Goal: Task Accomplishment & Management: Complete application form

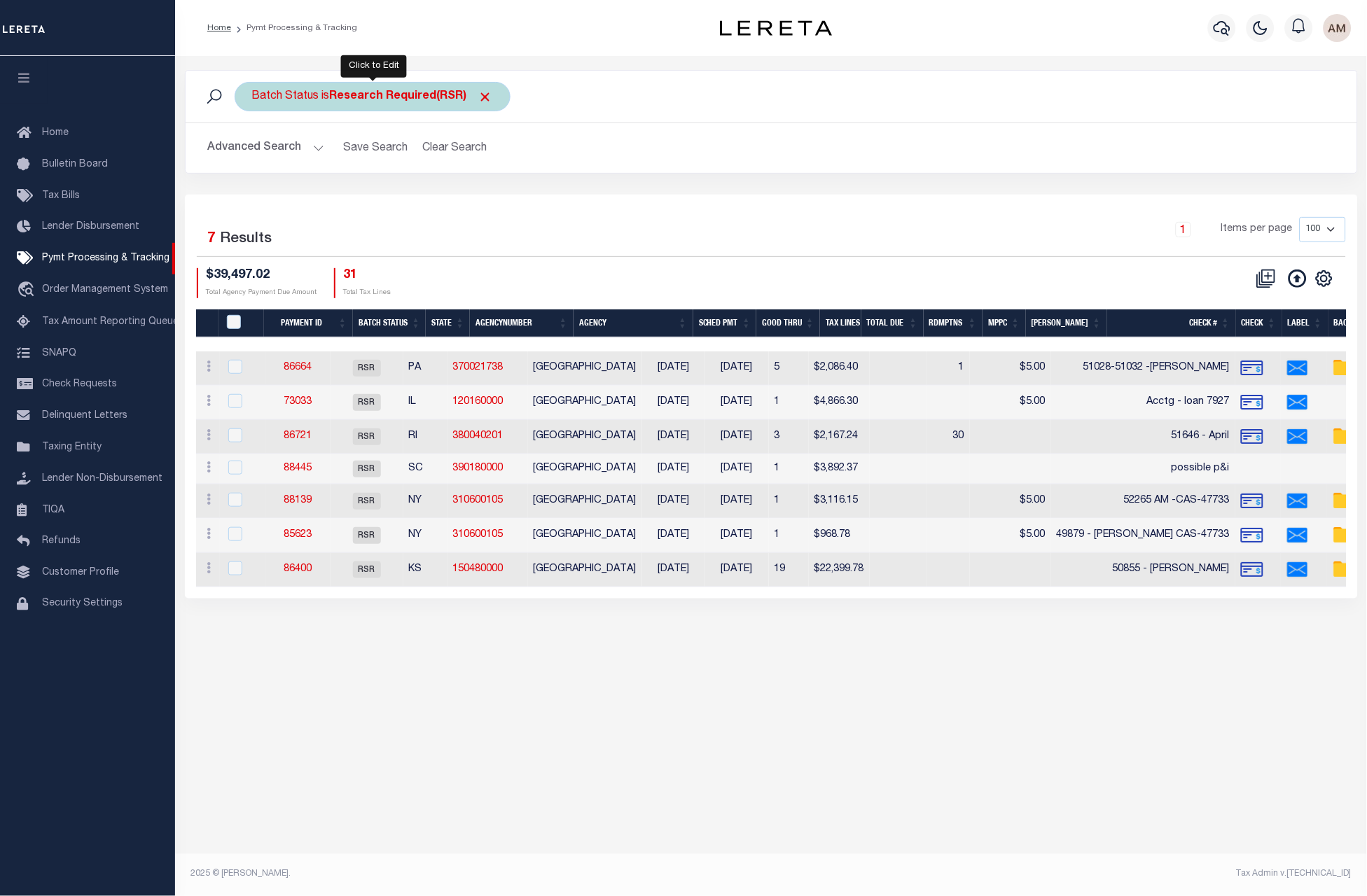
click at [379, 95] on b "Research Required(RSR)" at bounding box center [411, 96] width 163 height 12
select select "RSR"
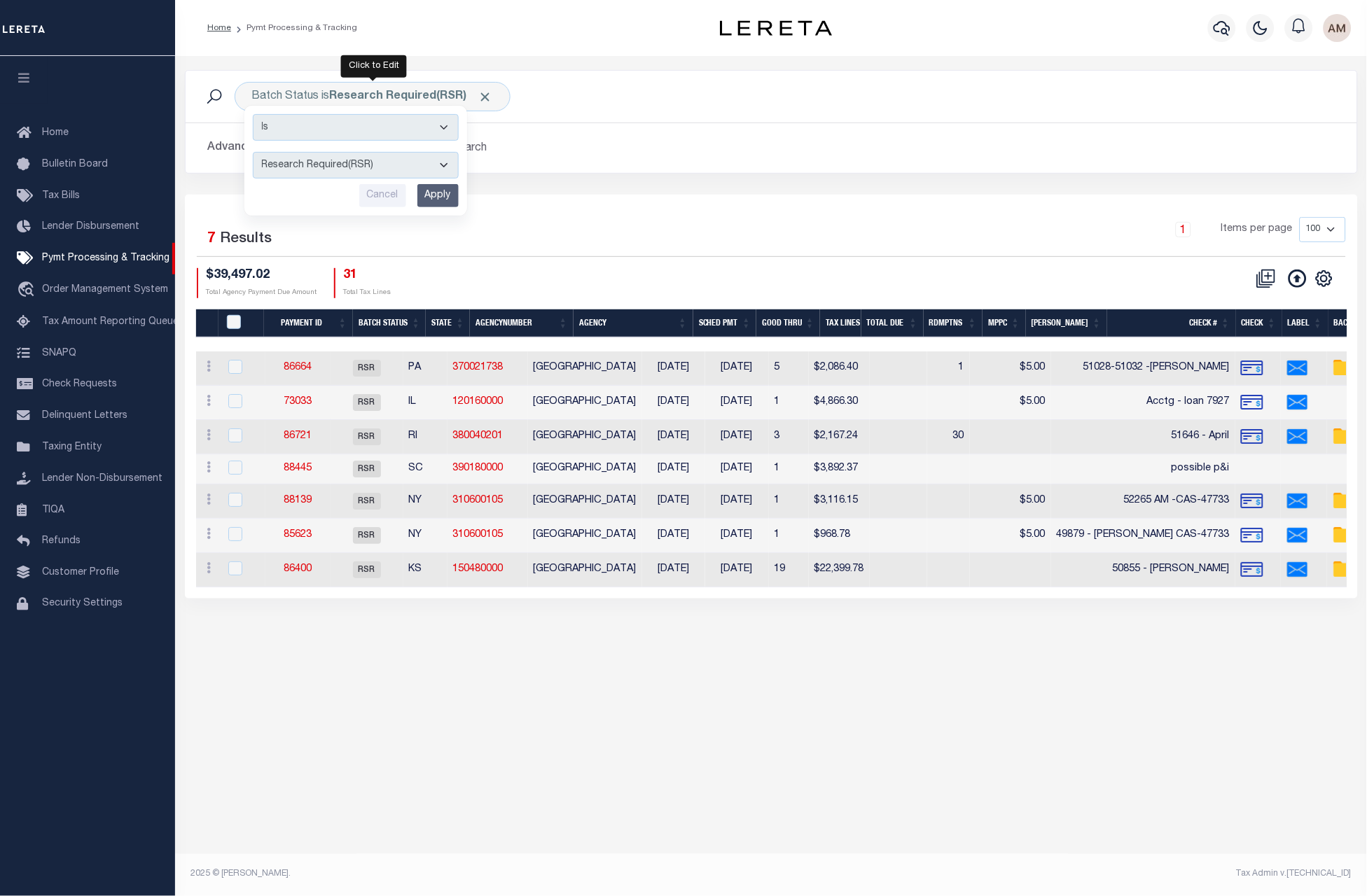
click at [563, 240] on div "1 Items per page 100 200 500 1000" at bounding box center [916, 235] width 856 height 37
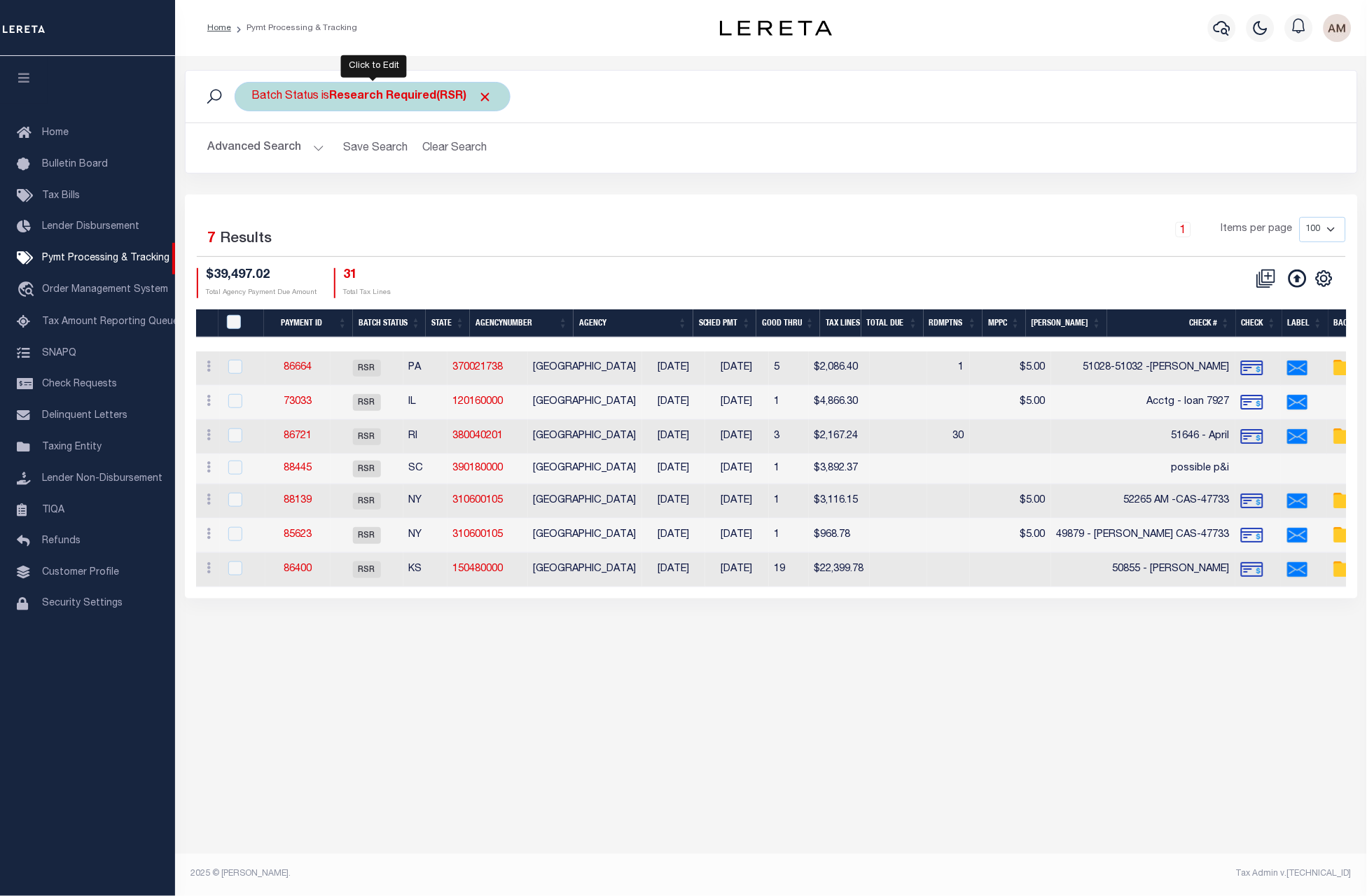
click at [421, 97] on b "Research Required(RSR)" at bounding box center [411, 96] width 163 height 12
click at [414, 172] on select "Awaiting Funds (AWF) Cleared and Complete (CAC) New Check Needed (NCN) Payment …" at bounding box center [355, 165] width 206 height 27
click at [332, 164] on select "Awaiting Funds (AWF) Cleared and Complete (CAC) New Check Needed (NCN) Payment …" at bounding box center [355, 165] width 206 height 27
select select "RFP"
click at [253, 153] on select "Awaiting Funds (AWF) Cleared and Complete (CAC) New Check Needed (NCN) Payment …" at bounding box center [355, 165] width 206 height 27
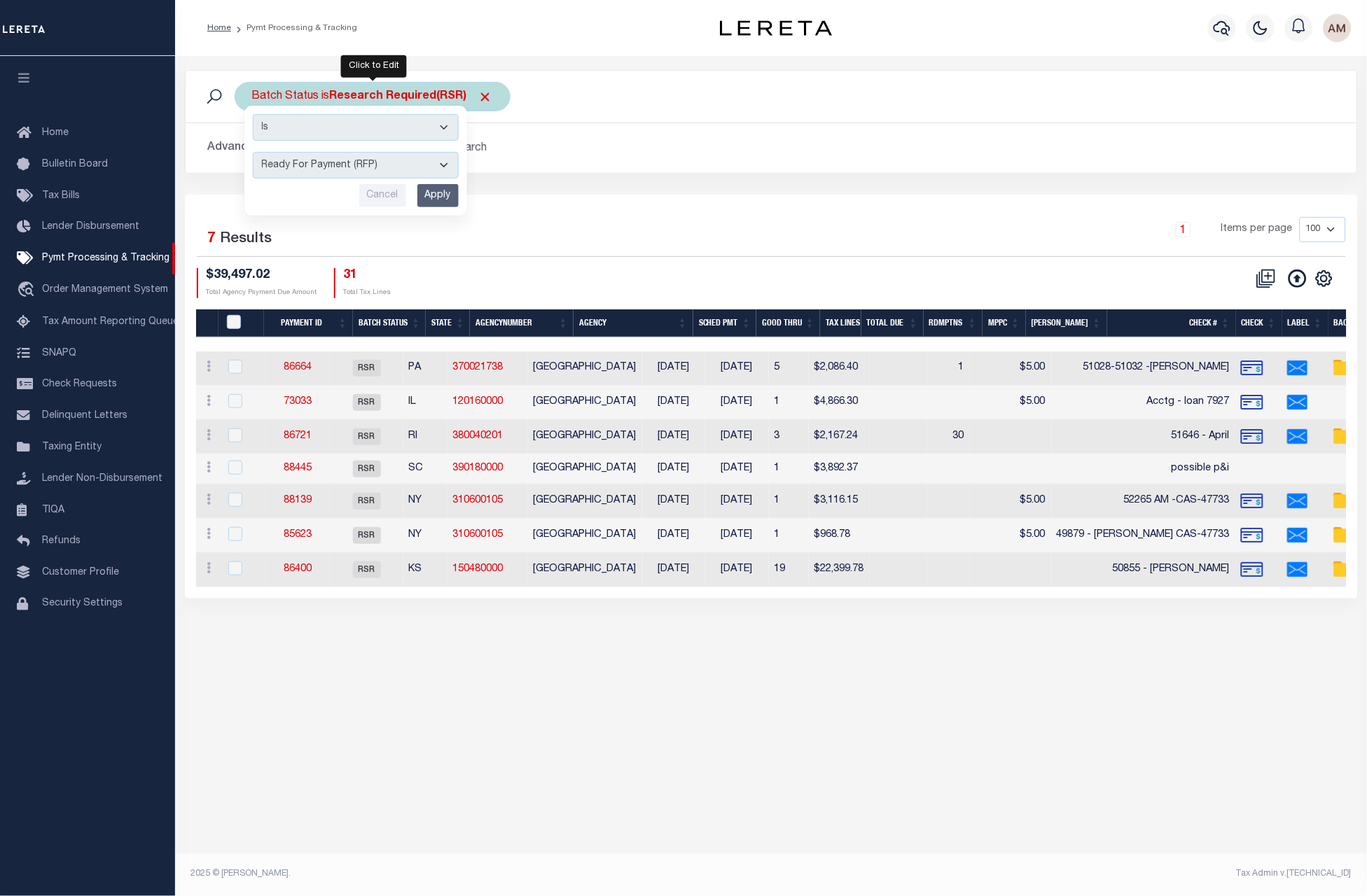
click at [447, 215] on div "Is Contains Awaiting Funds (AWF) Cleared and Complete (CAC) New Check Needed (N…" at bounding box center [355, 160] width 222 height 110
click at [451, 198] on input "Apply" at bounding box center [438, 195] width 41 height 23
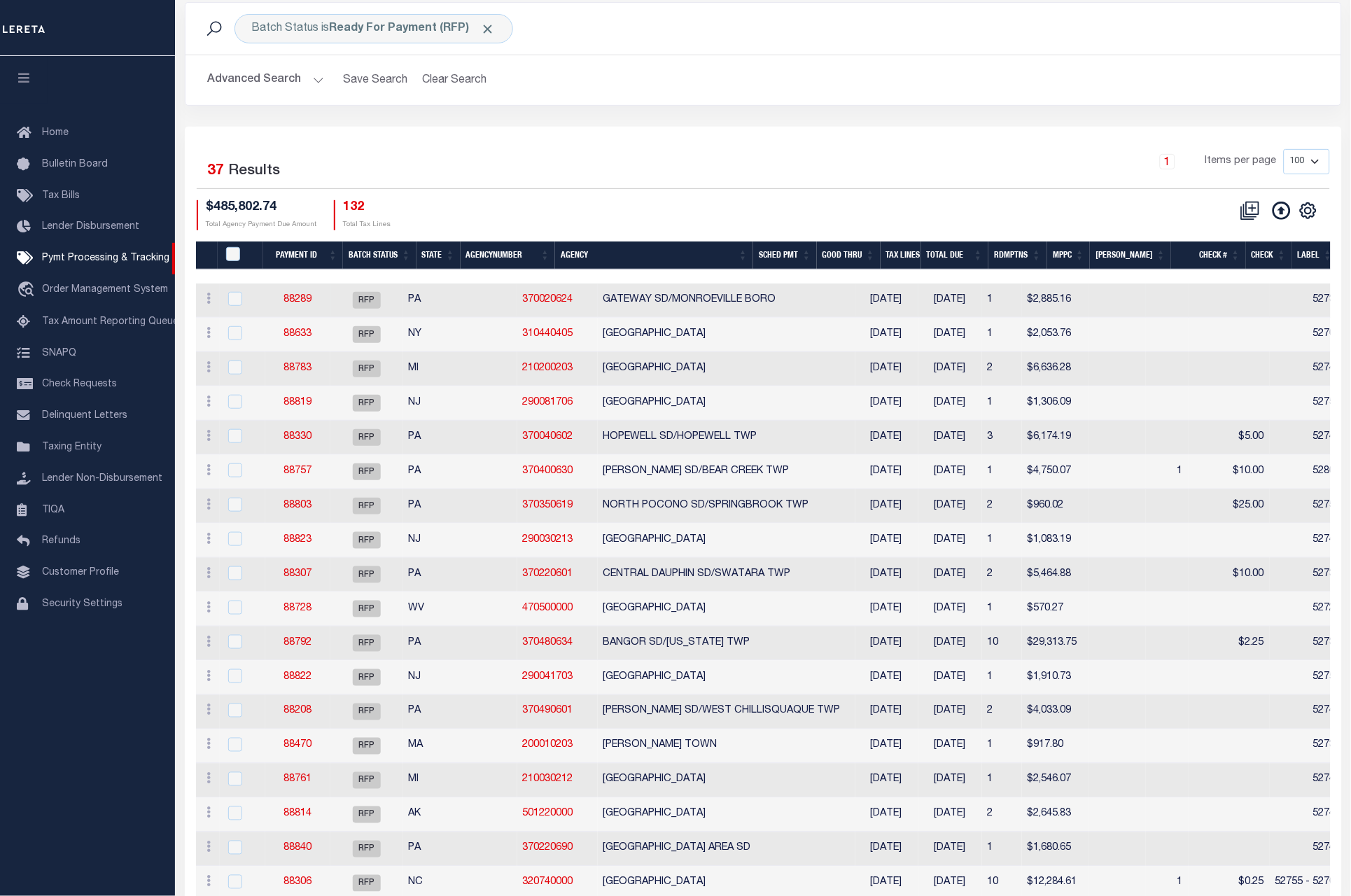
scroll to position [105, 0]
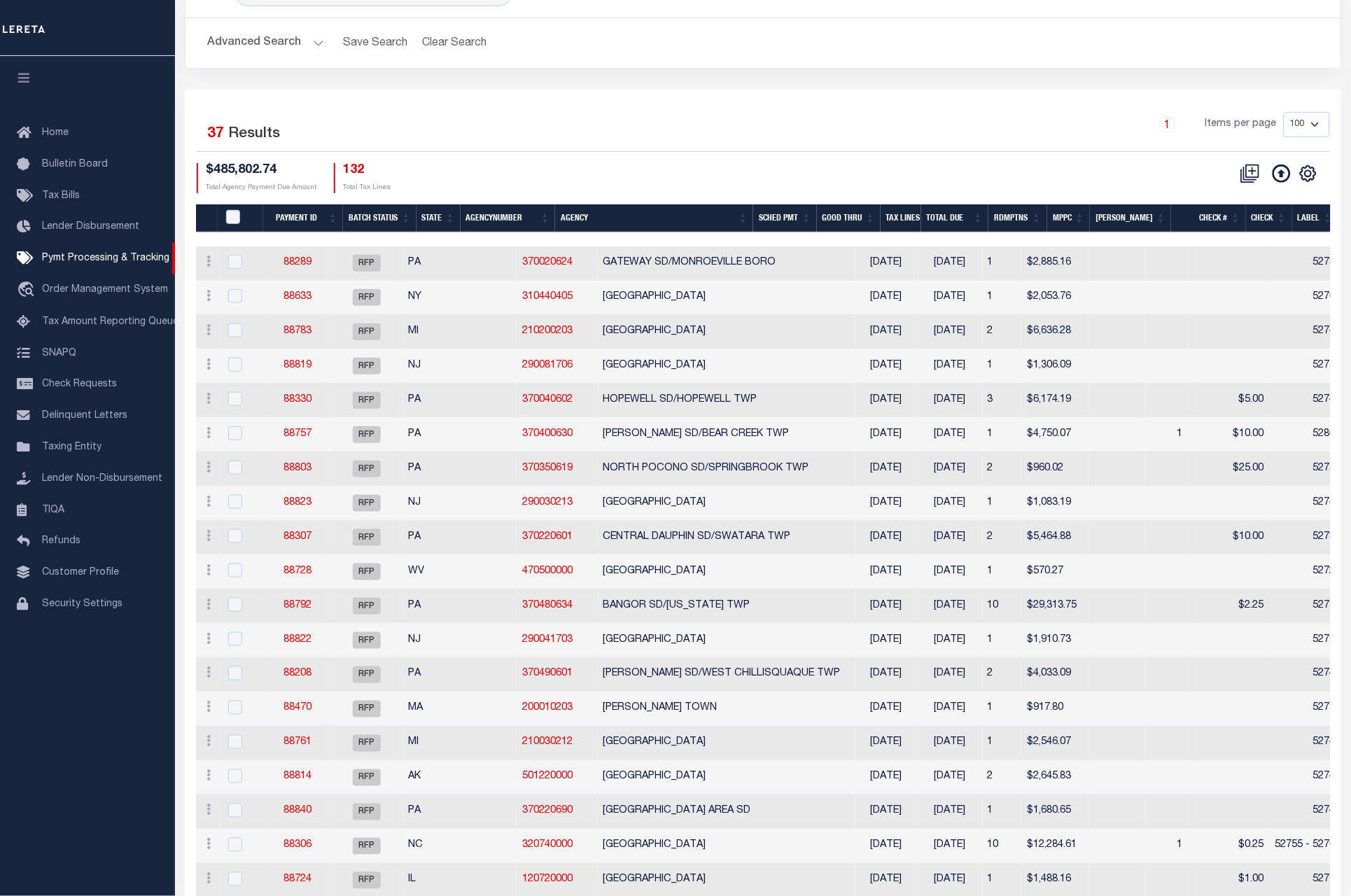
click at [431, 212] on th "State" at bounding box center [438, 219] width 44 height 29
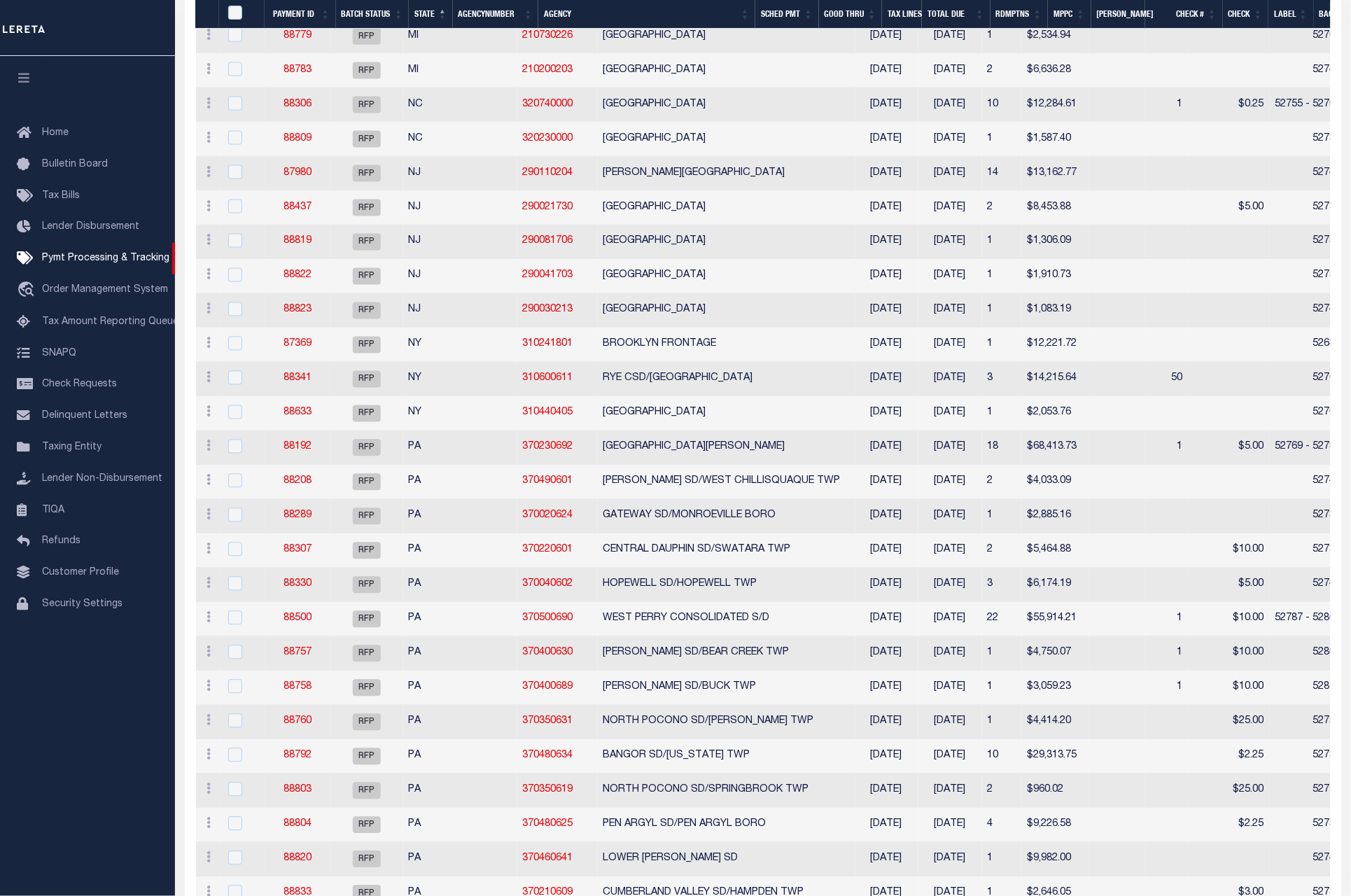
scroll to position [525, 0]
click at [307, 344] on link "87369" at bounding box center [297, 343] width 28 height 10
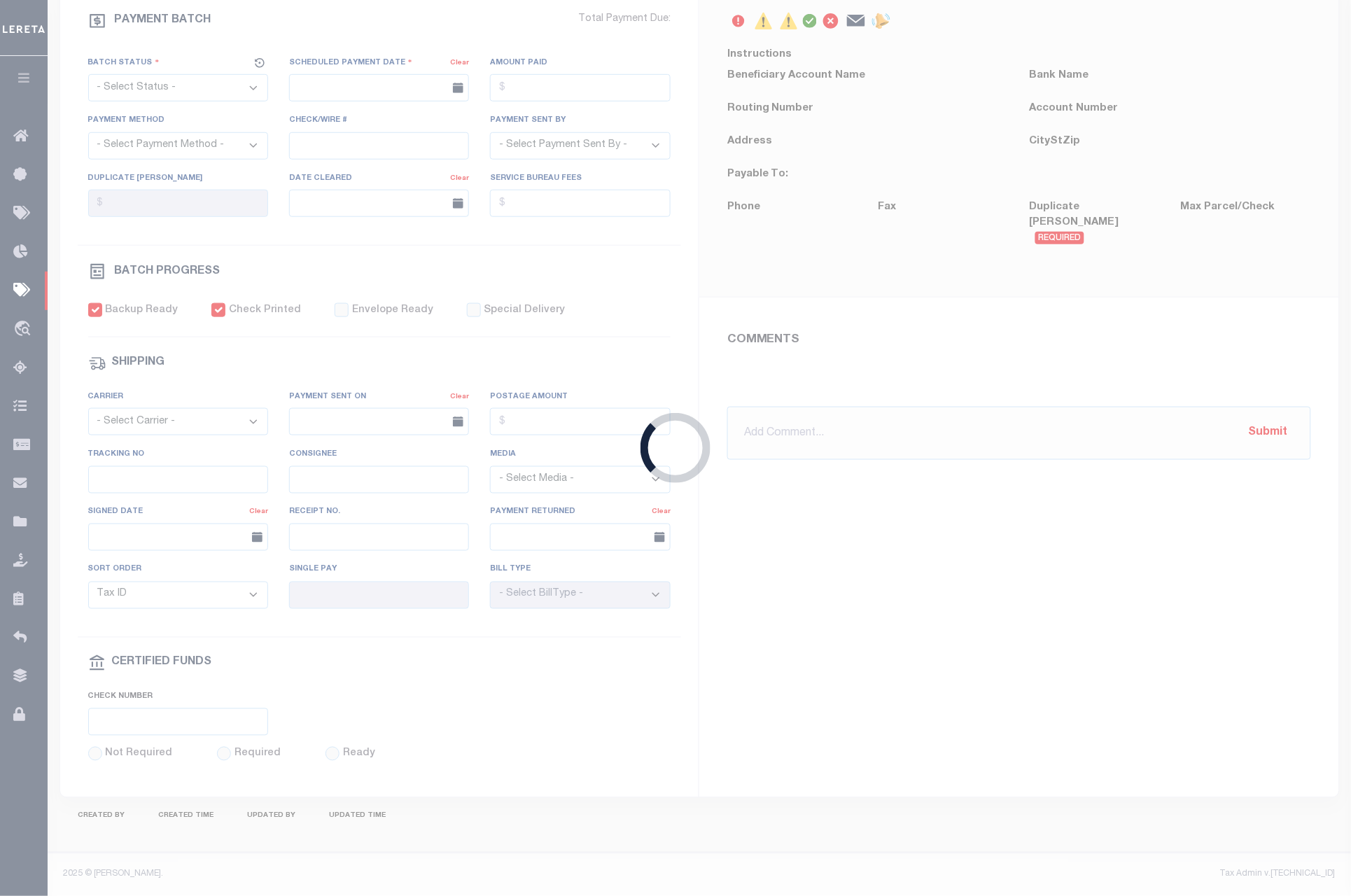
select select "RFP"
type input "[DATE]"
type input "$12,221.72"
select select "CHK"
type input "52682"
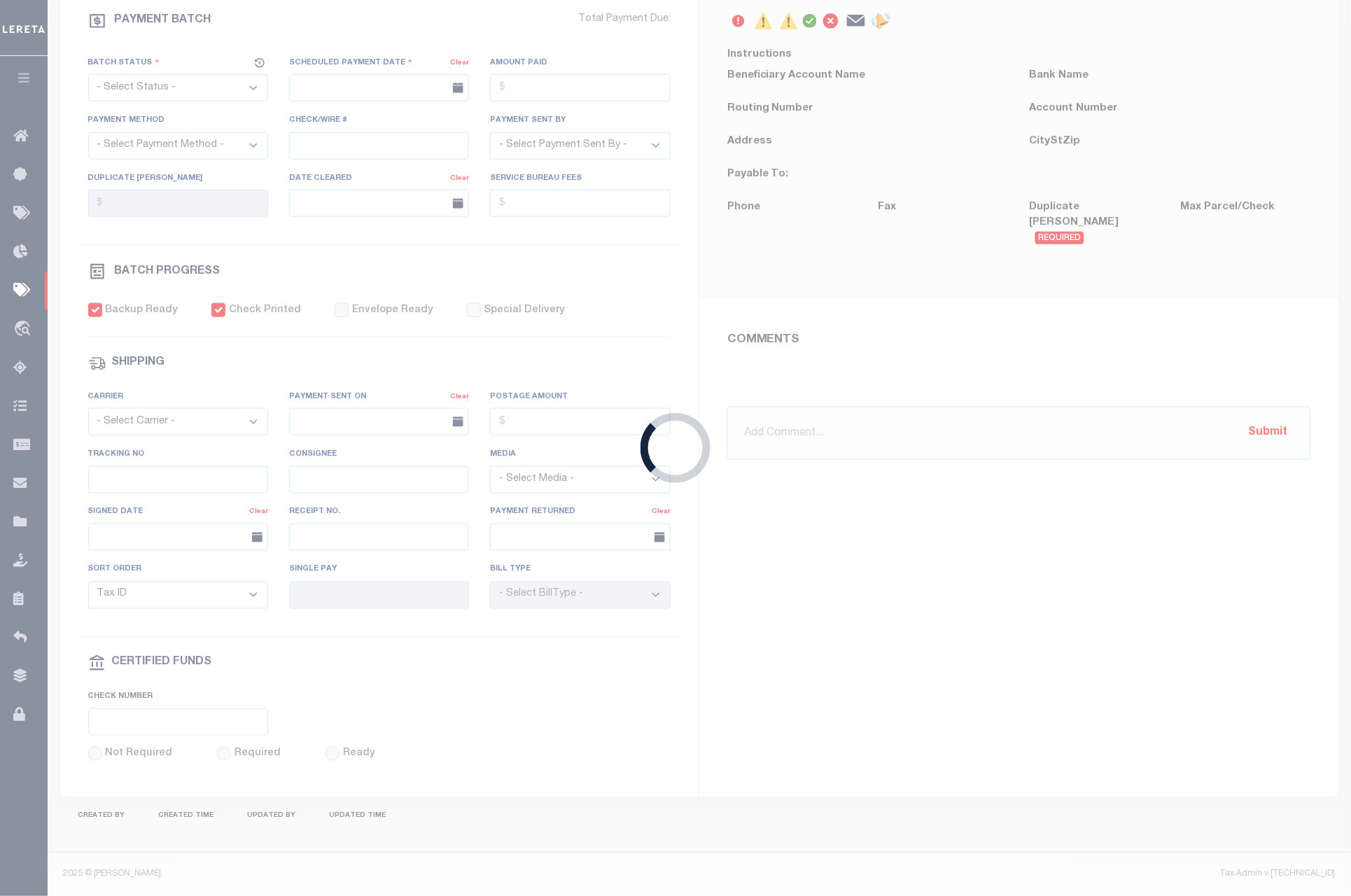
select select "[PERSON_NAME]"
checkbox input "true"
select select "FDX"
type input "$8.7"
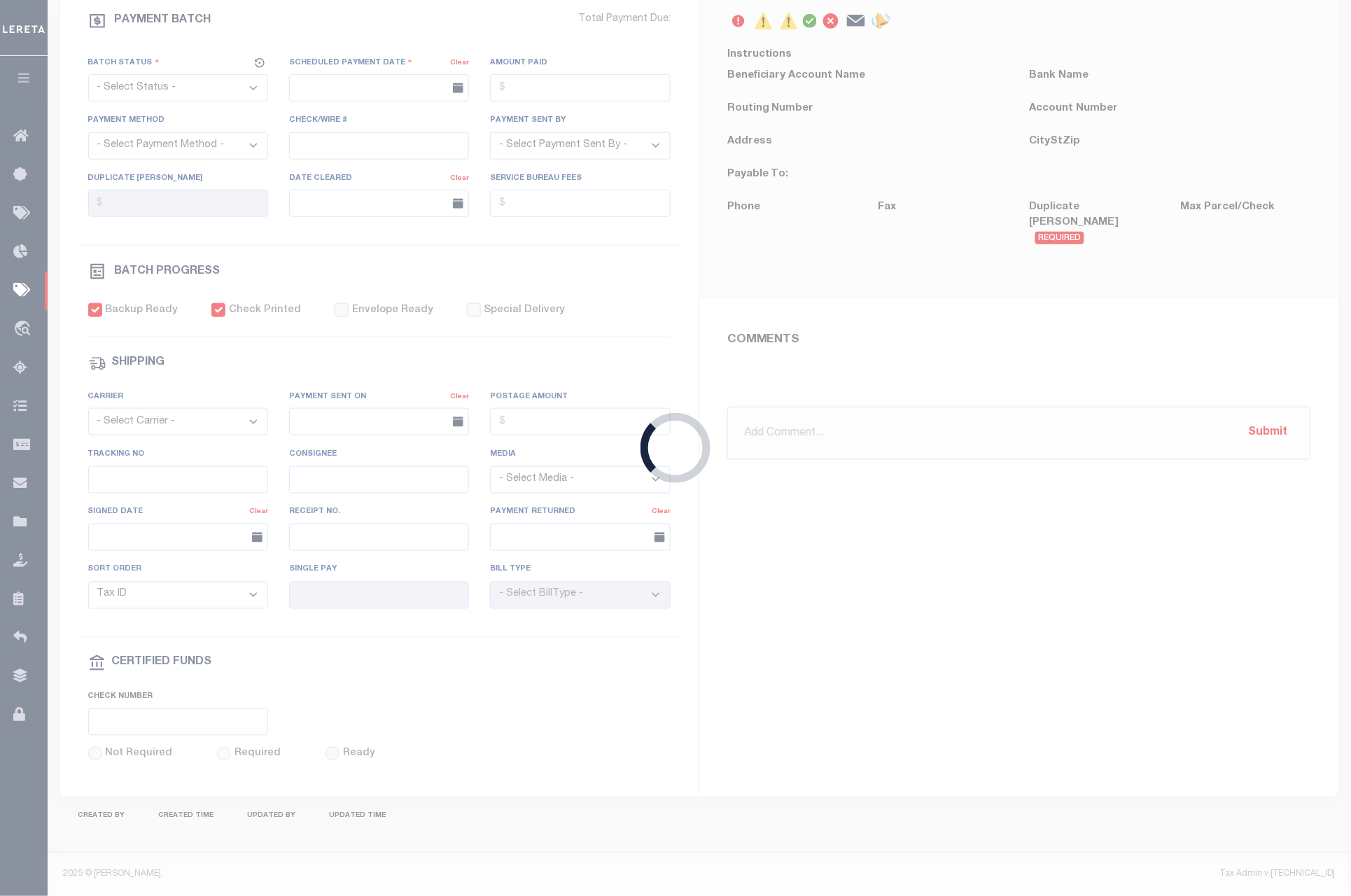
type input "1"
radio input "true"
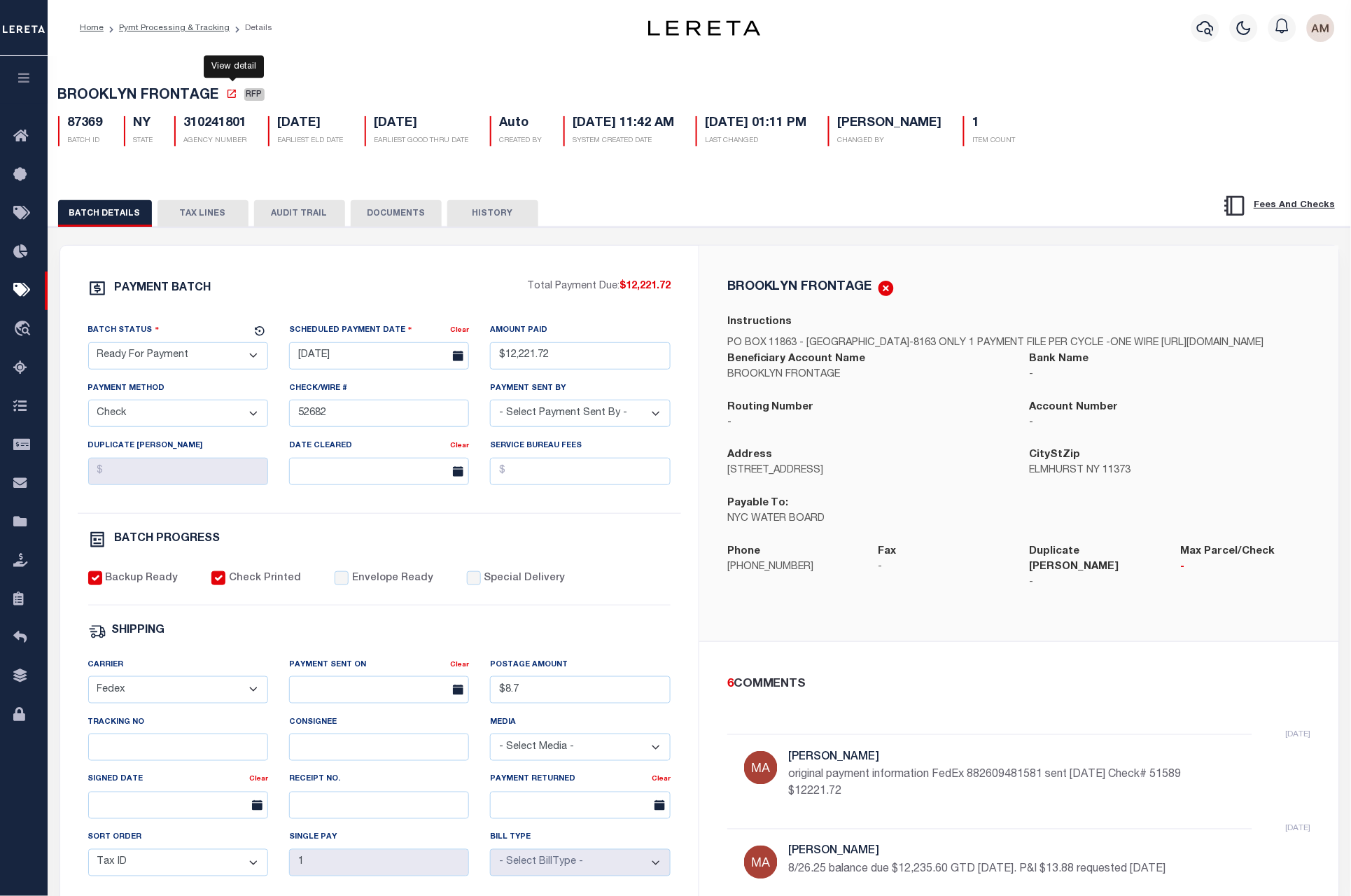
click at [232, 98] on icon at bounding box center [231, 94] width 12 height 12
